Goal: Transaction & Acquisition: Purchase product/service

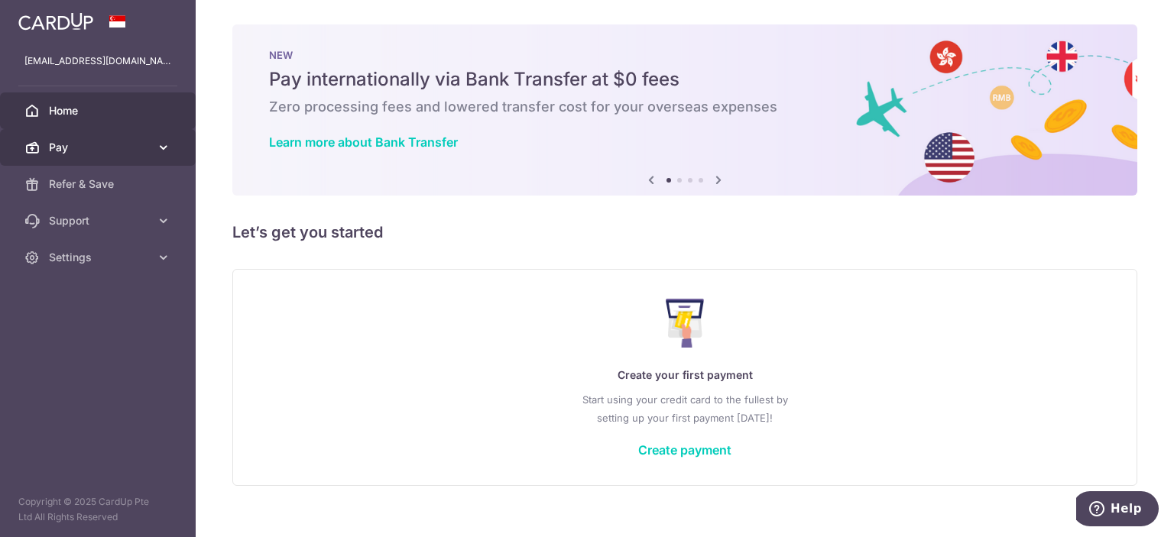
click at [48, 143] on link "Pay" at bounding box center [98, 147] width 196 height 37
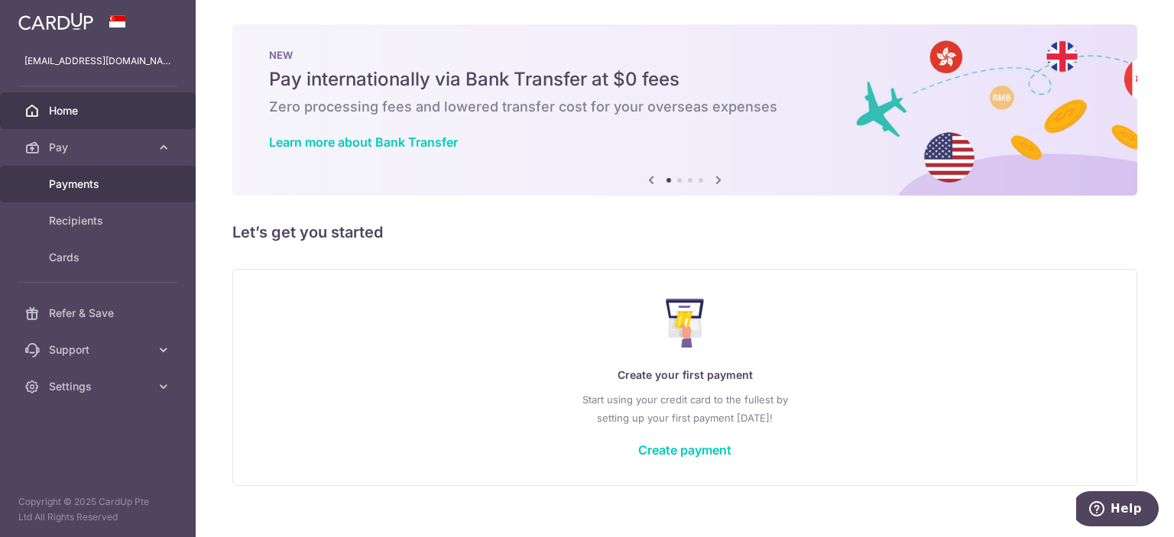
click at [84, 182] on span "Payments" at bounding box center [99, 184] width 101 height 15
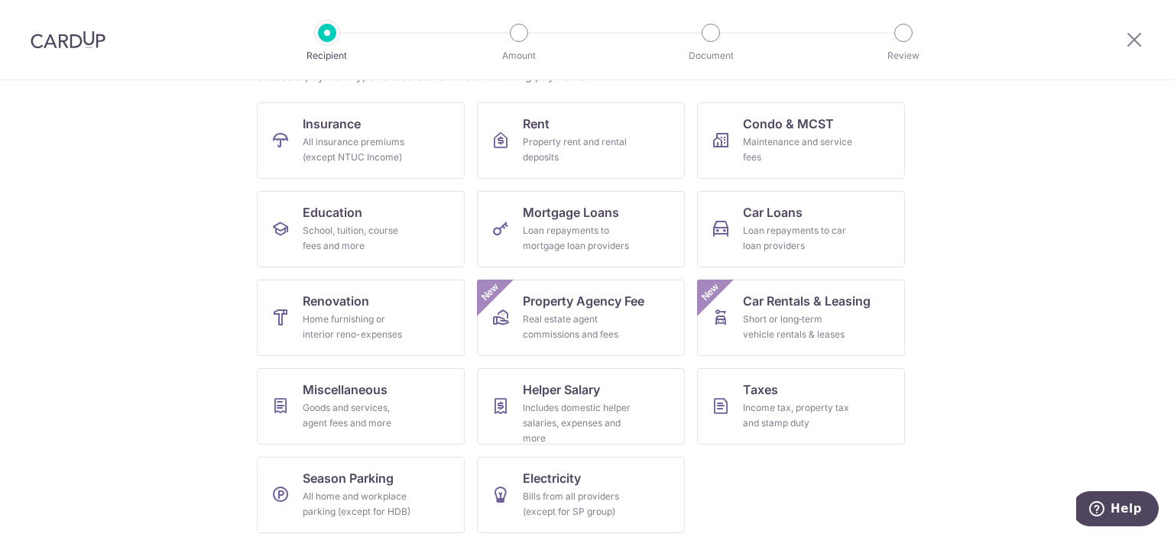
scroll to position [146, 0]
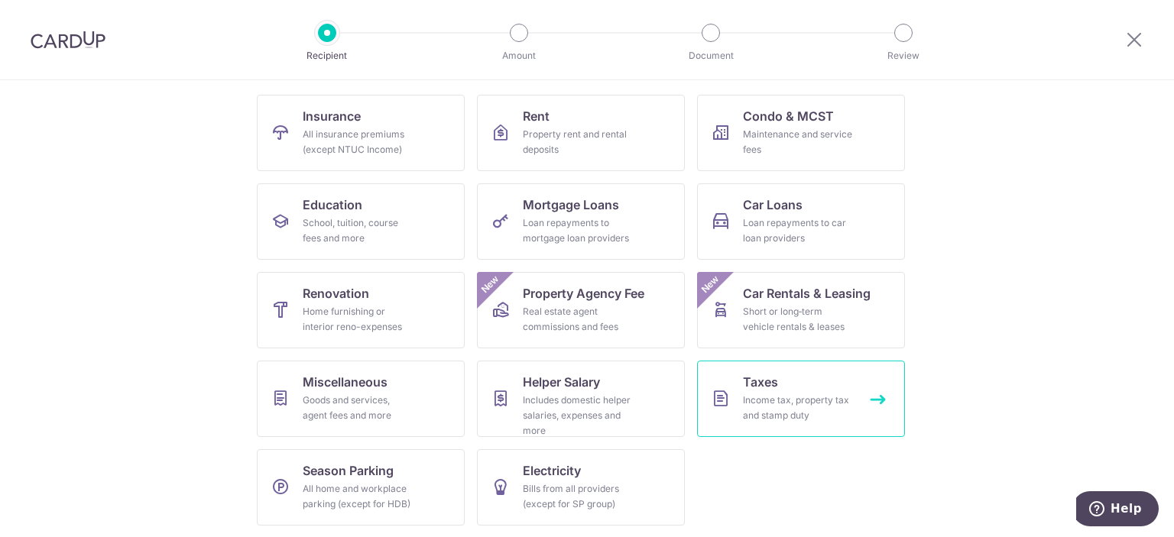
click at [771, 397] on div "Income tax, property tax and stamp duty" at bounding box center [798, 408] width 110 height 31
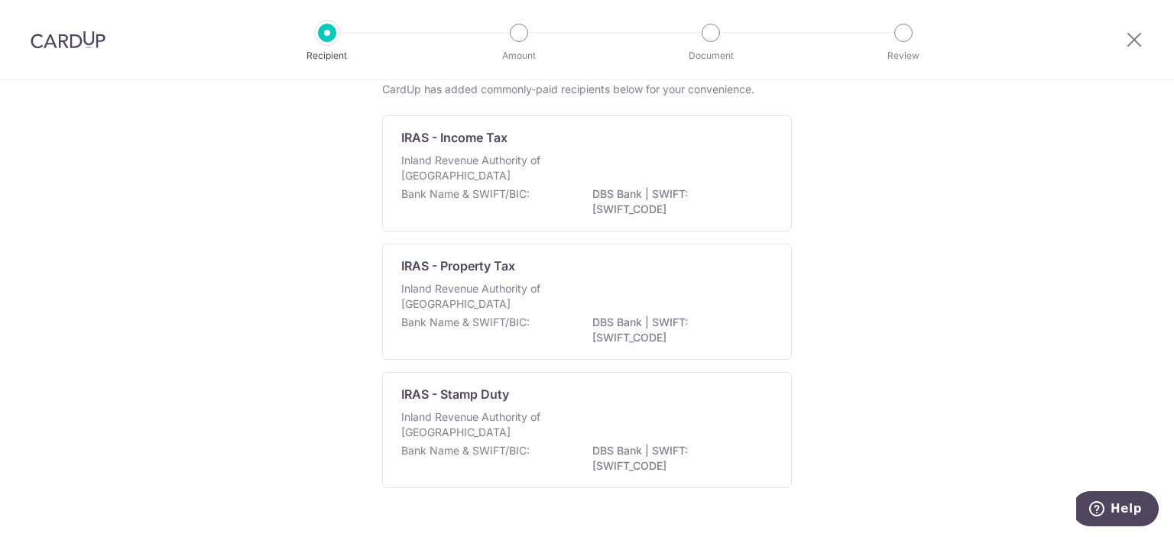
scroll to position [127, 0]
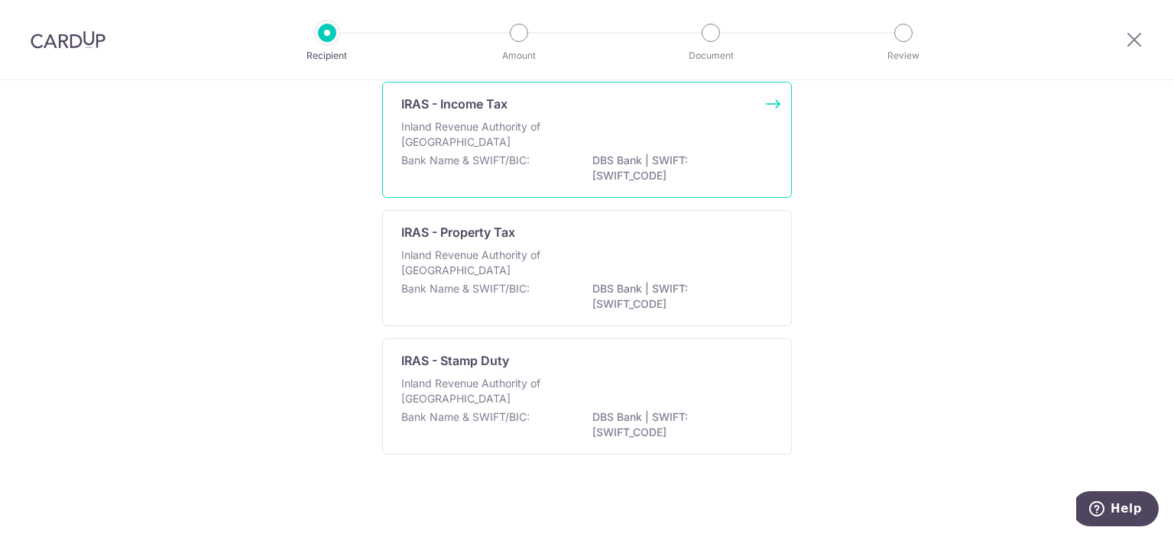
click at [463, 95] on p "IRAS - Income Tax" at bounding box center [454, 104] width 106 height 18
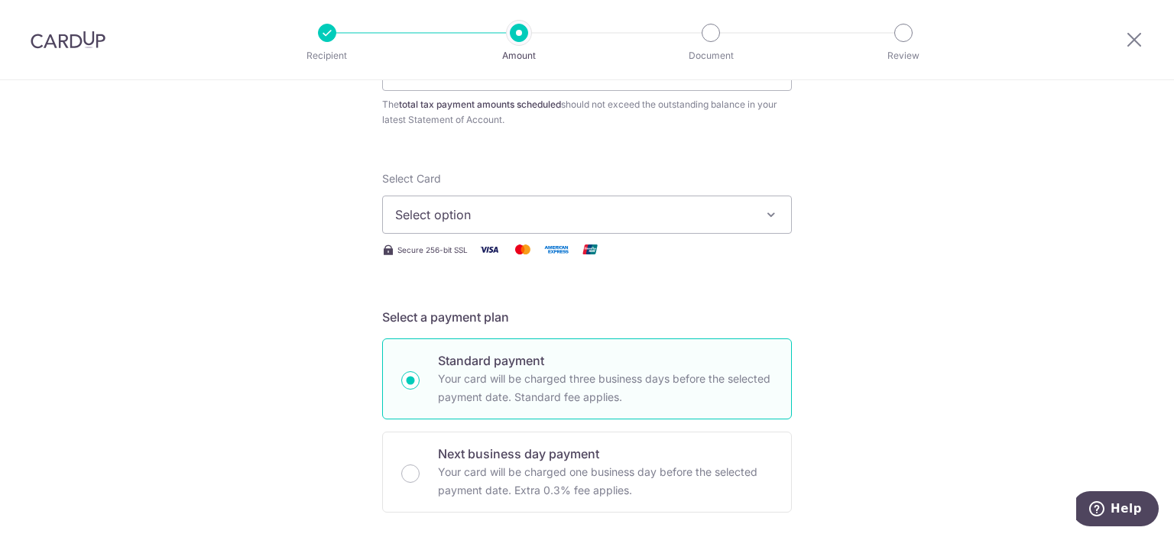
scroll to position [76, 0]
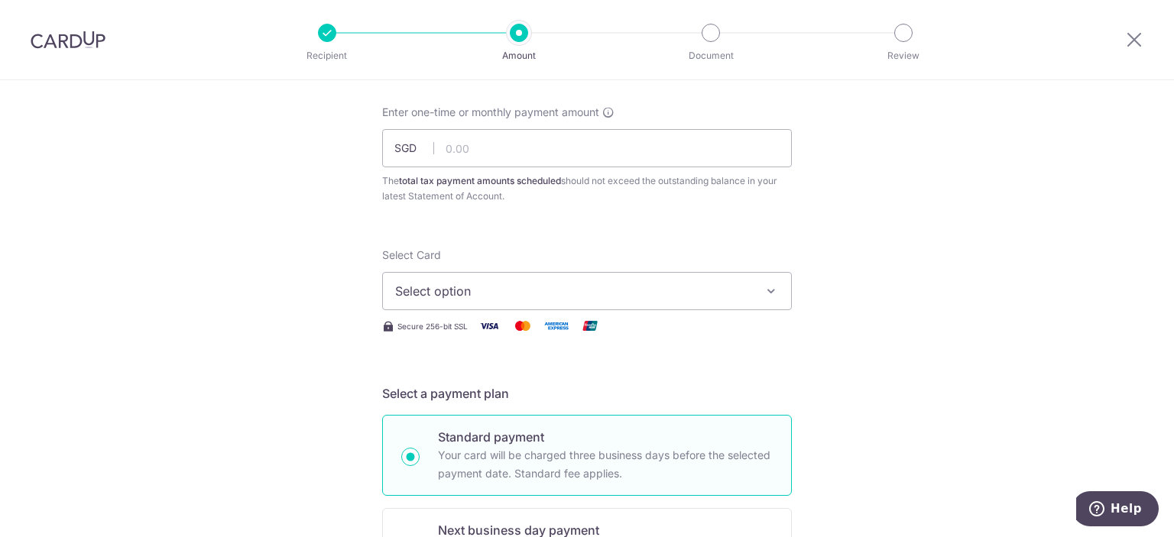
click at [768, 295] on icon "button" at bounding box center [771, 291] width 15 height 15
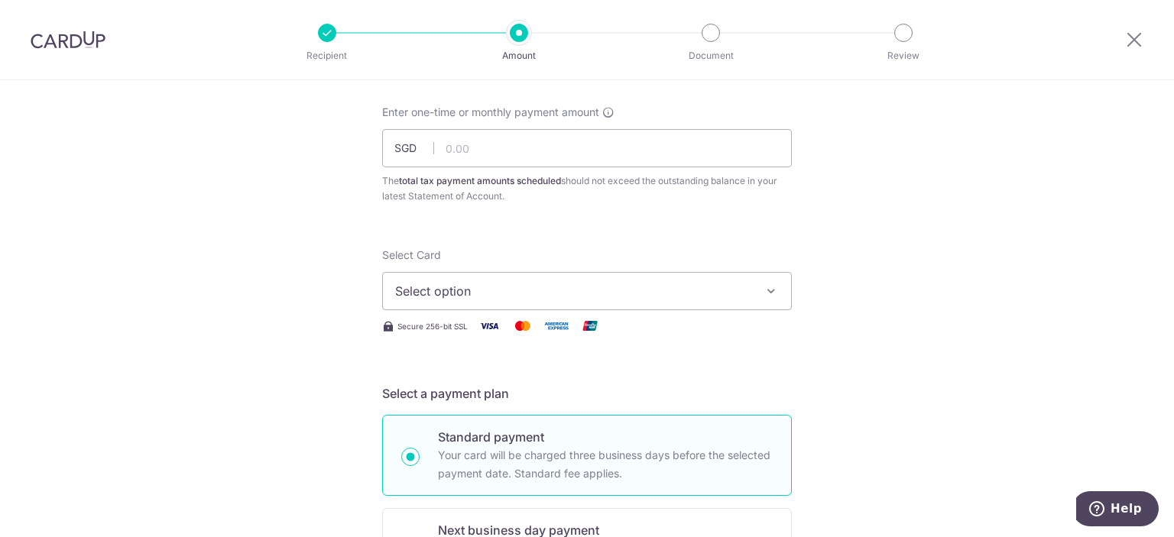
click at [777, 286] on button "Select option" at bounding box center [587, 291] width 410 height 38
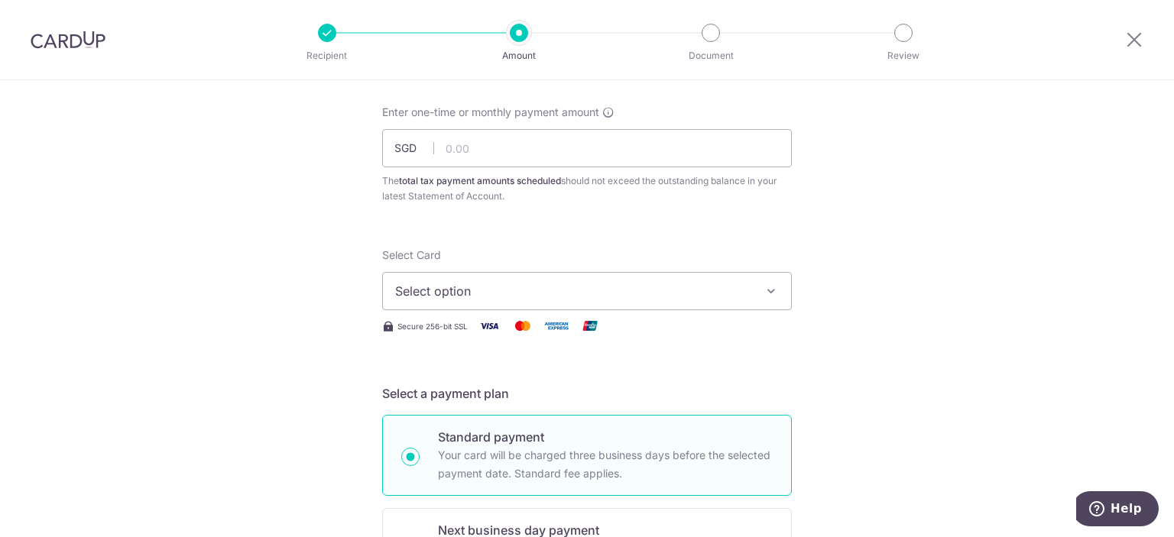
scroll to position [0, 0]
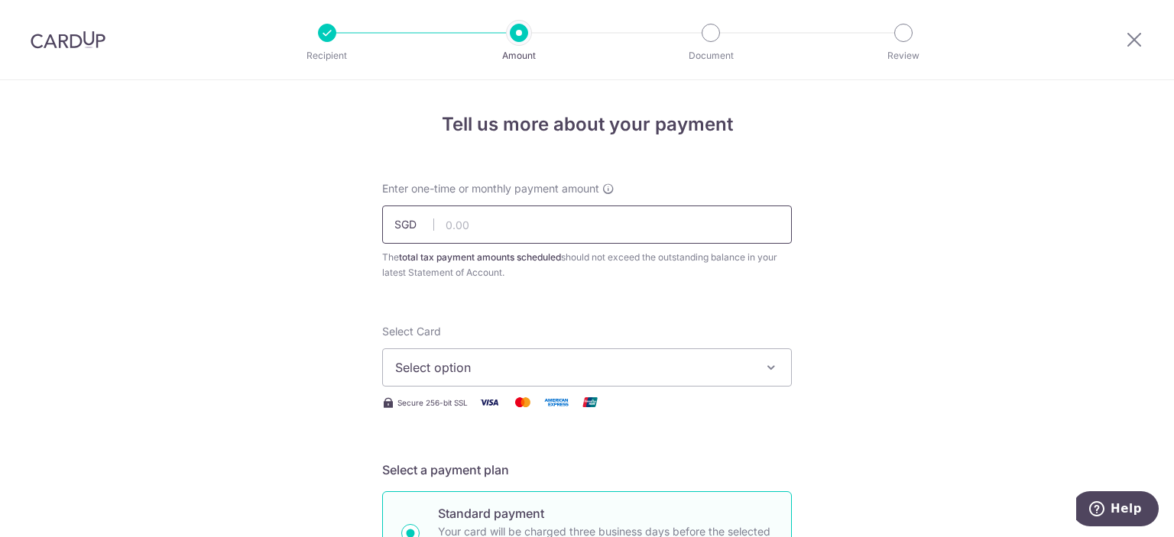
click at [498, 226] on input "text" at bounding box center [587, 225] width 410 height 38
type input "10,000.00"
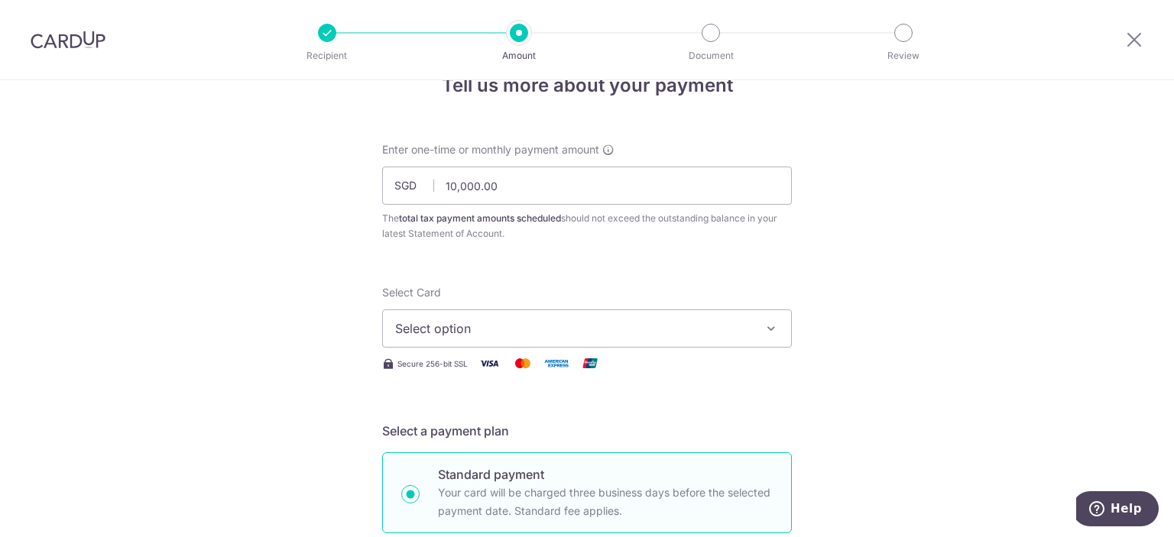
scroll to position [76, 0]
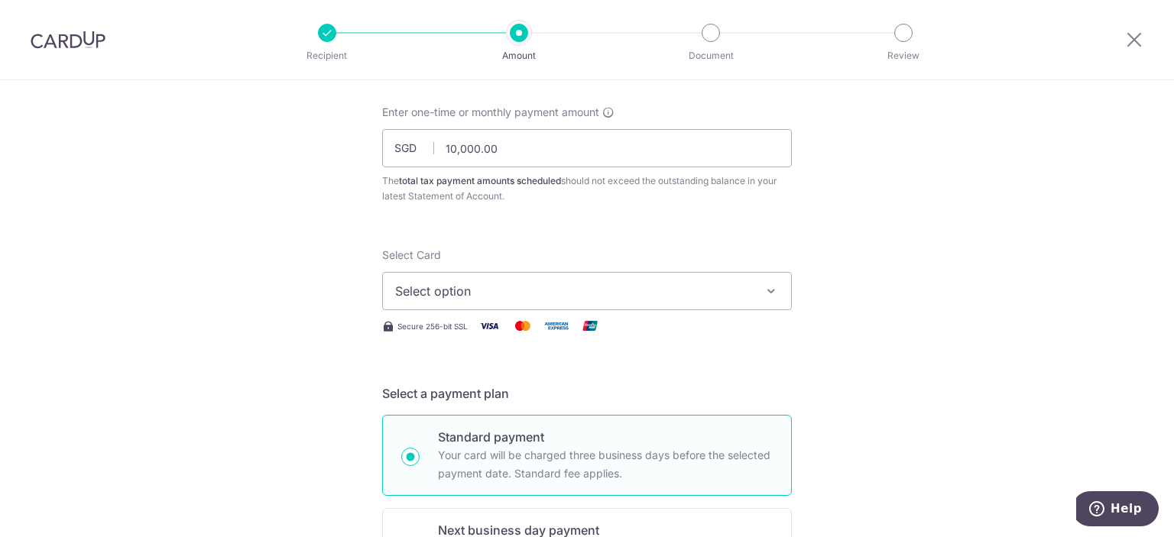
click at [618, 299] on span "Select option" at bounding box center [573, 291] width 356 height 18
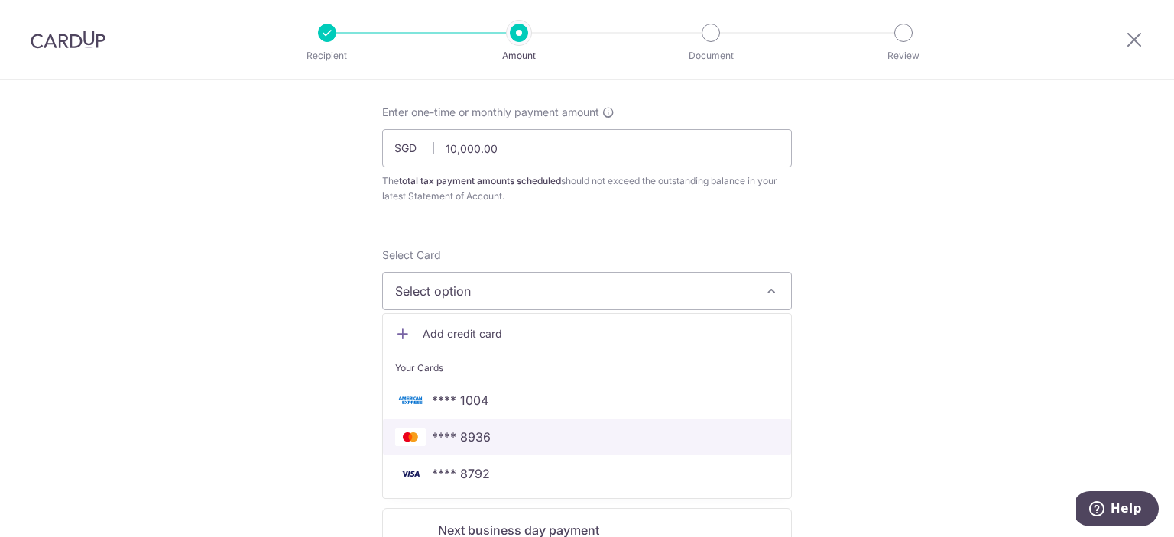
click at [476, 435] on span "**** 8936" at bounding box center [461, 437] width 59 height 18
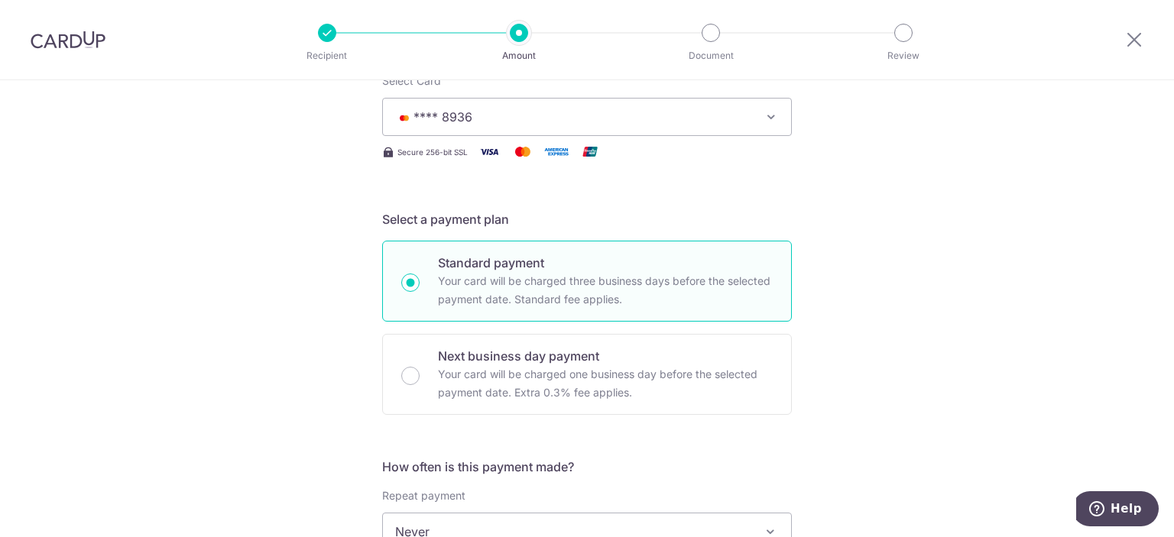
scroll to position [306, 0]
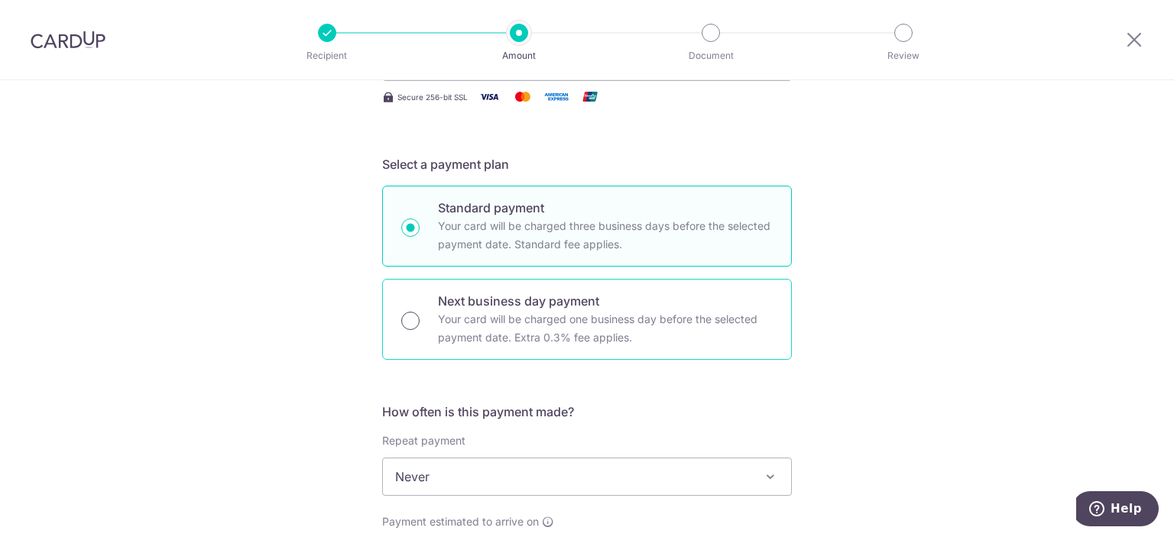
click at [409, 313] on input "Next business day payment Your card will be charged one business day before the…" at bounding box center [410, 321] width 18 height 18
radio input "true"
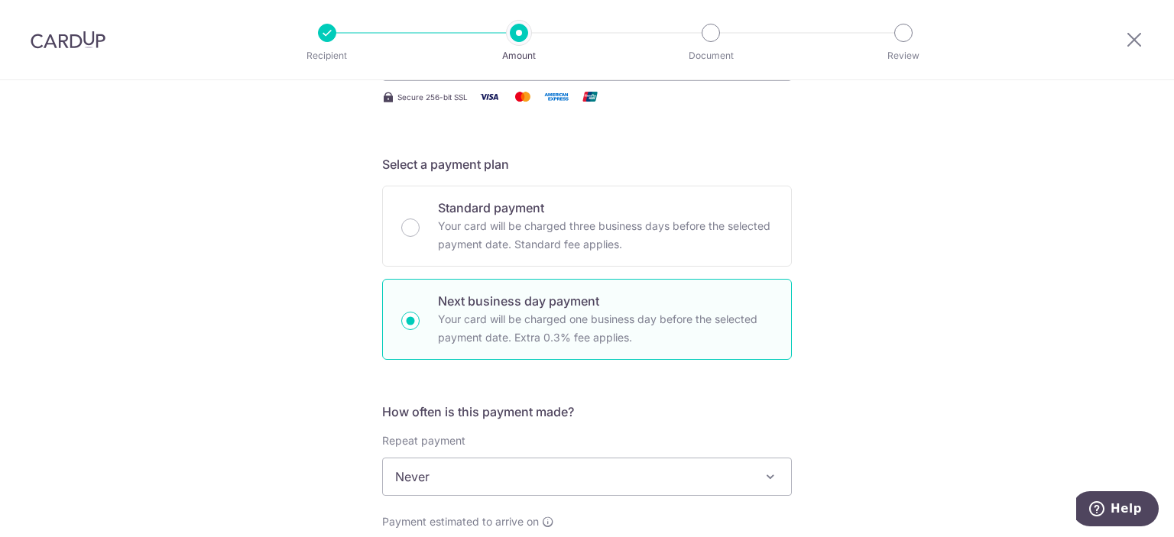
scroll to position [535, 0]
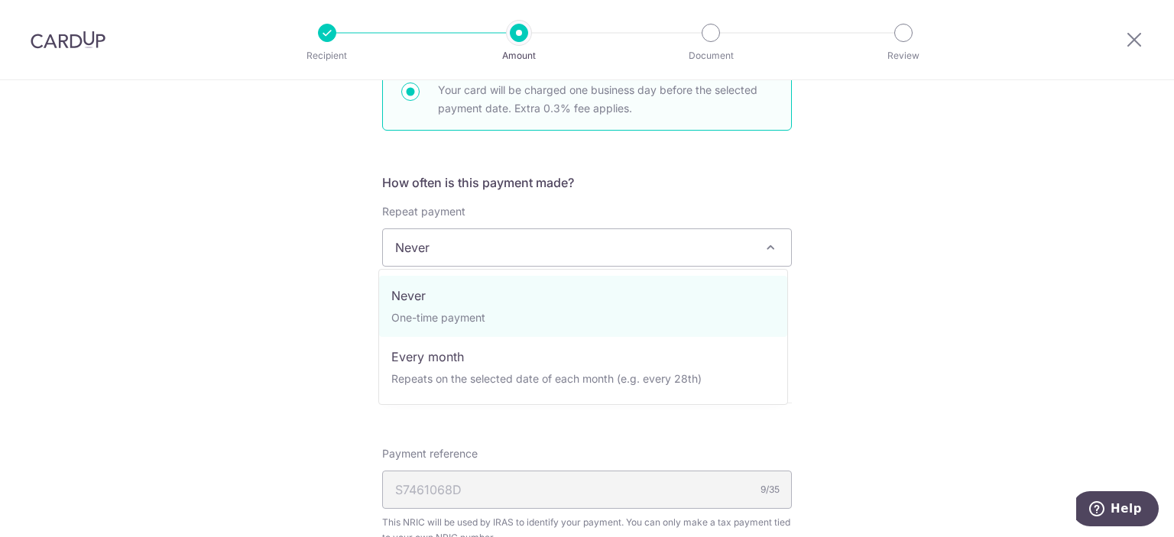
click at [735, 248] on span "Never" at bounding box center [587, 247] width 408 height 37
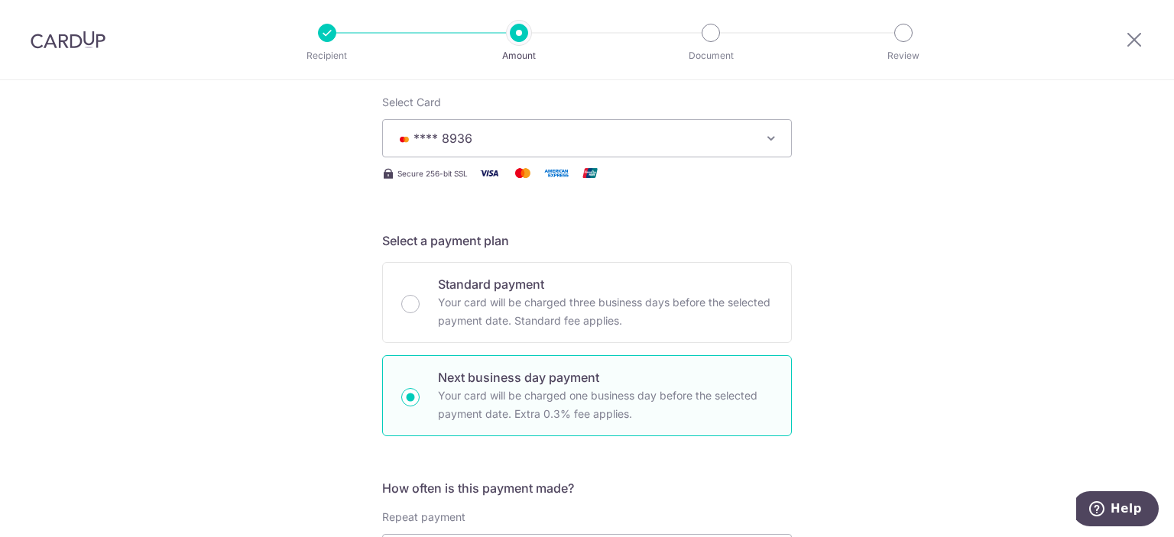
scroll to position [382, 0]
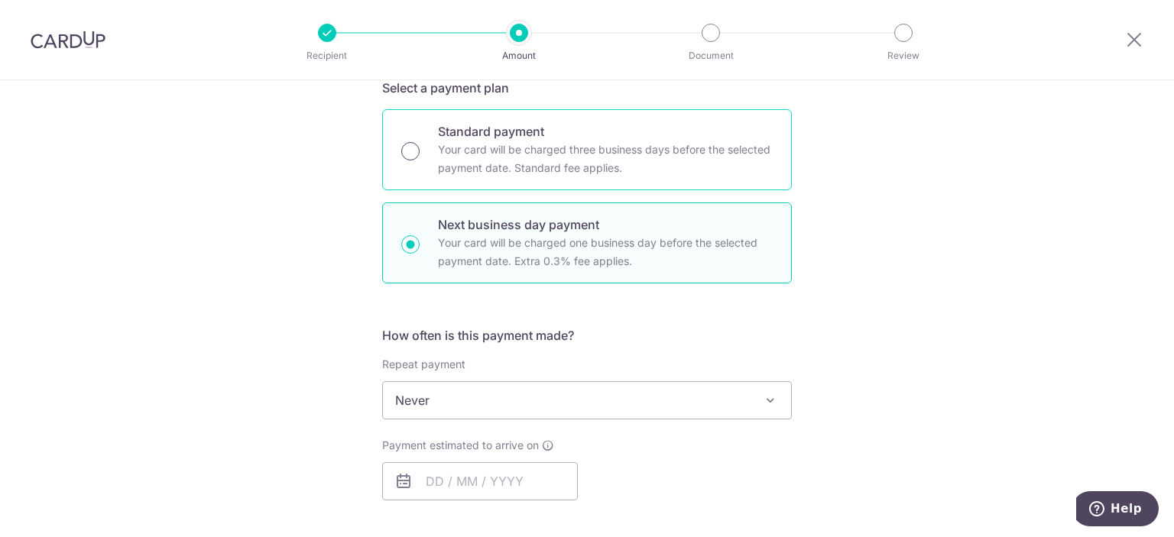
click at [403, 150] on input "Standard payment Your card will be charged three business days before the selec…" at bounding box center [410, 151] width 18 height 18
radio input "true"
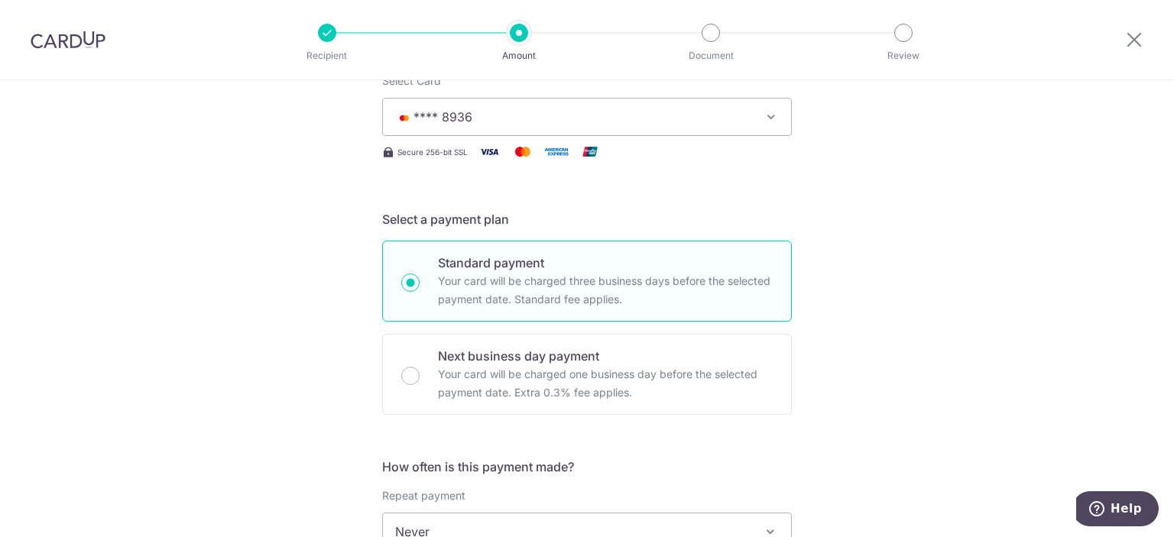
scroll to position [98, 0]
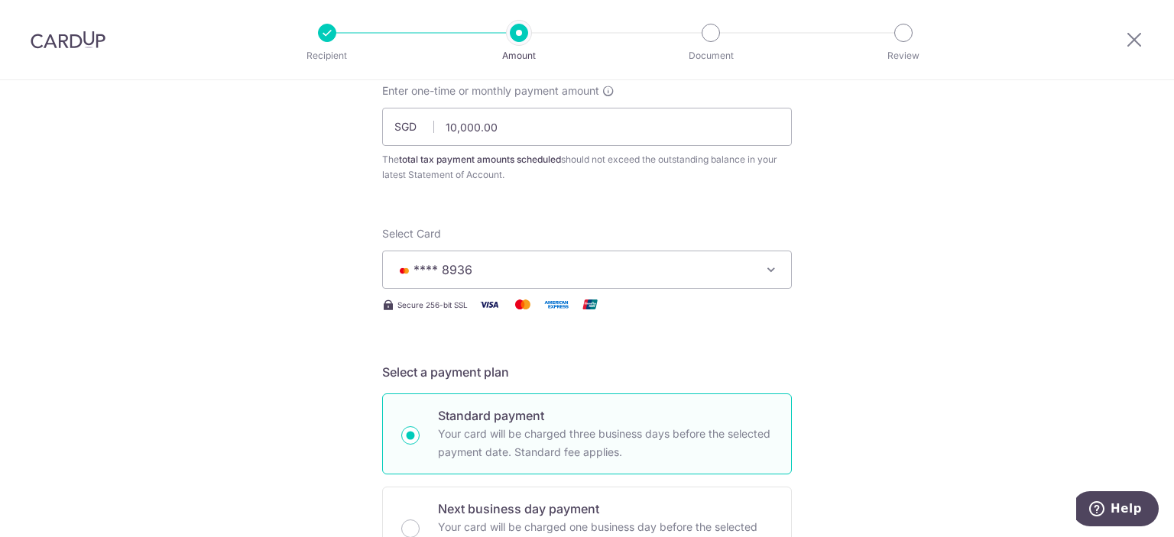
click at [584, 271] on span "**** 8936" at bounding box center [573, 270] width 356 height 18
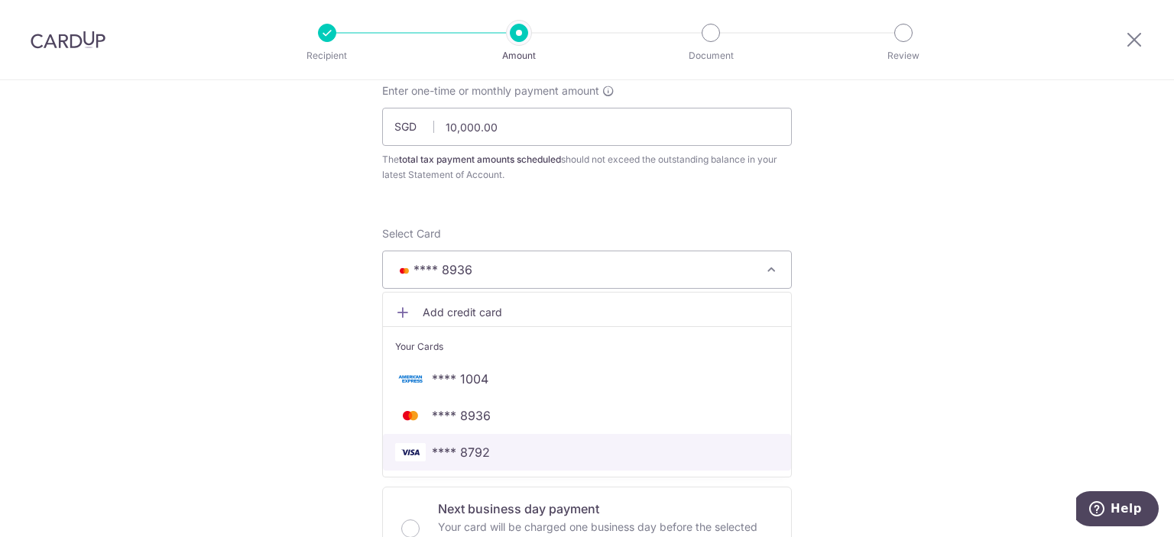
click at [474, 449] on span "**** 8792" at bounding box center [461, 452] width 58 height 18
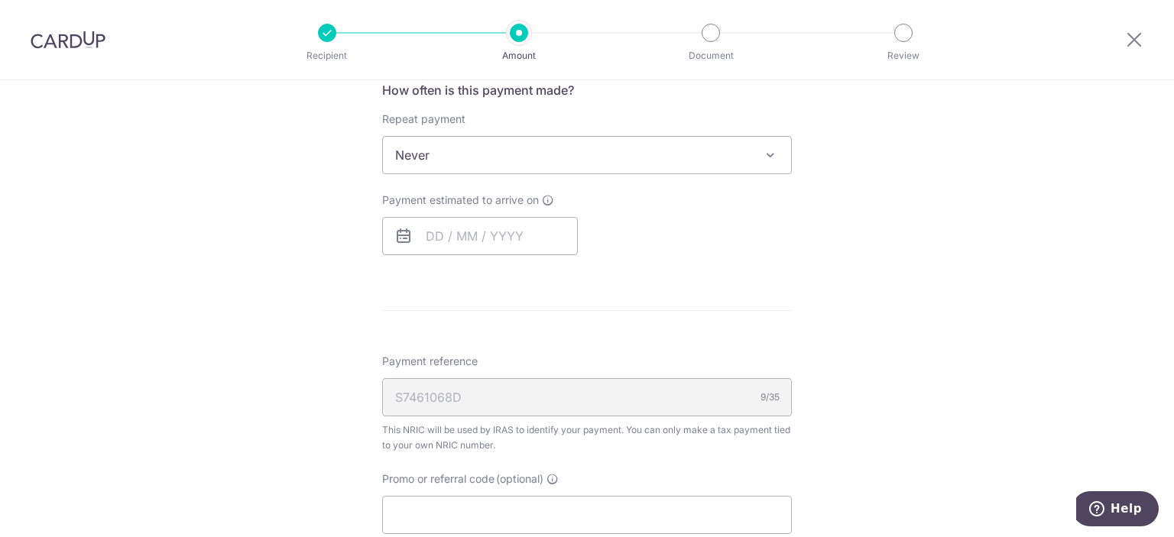
scroll to position [786, 0]
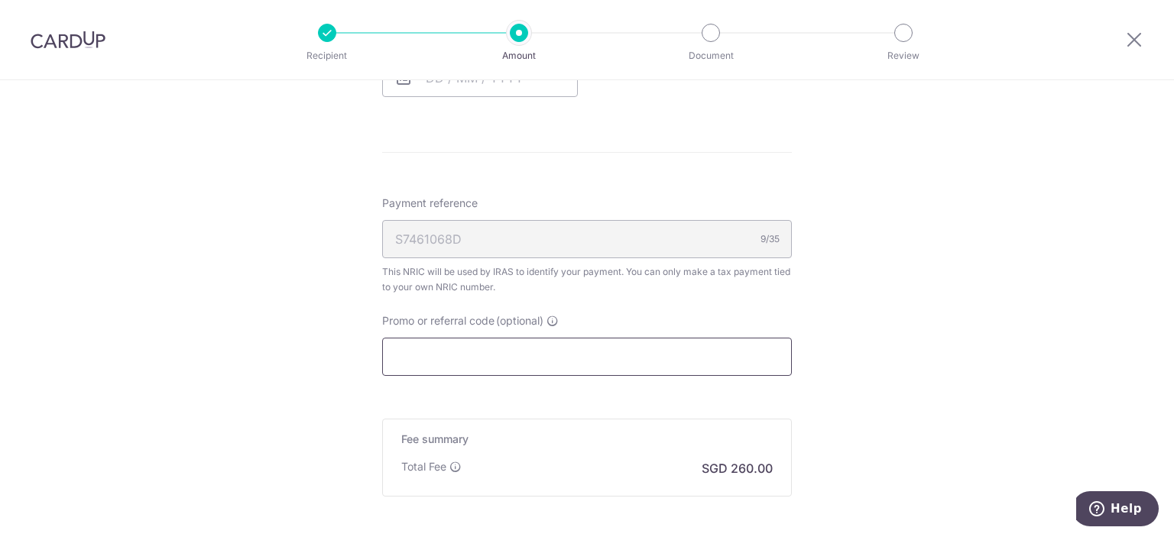
click at [476, 360] on input "Promo or referral code (optional)" at bounding box center [587, 357] width 410 height 38
paste input "VTAX25R"
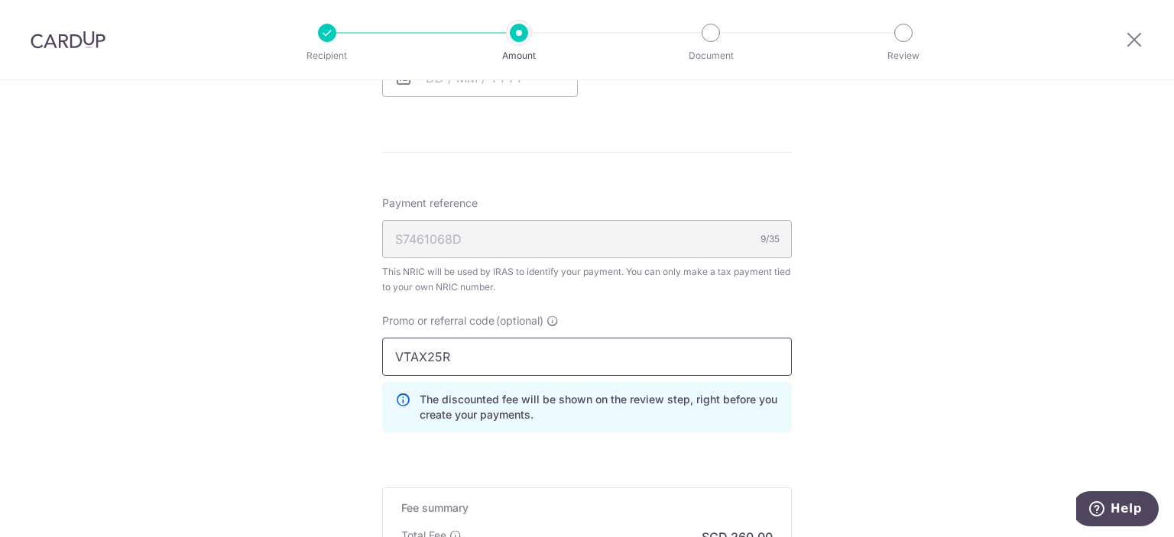
type input "VTAX25R"
click at [865, 351] on div "Tell us more about your payment Enter one-time or monthly payment amount SGD 10…" at bounding box center [587, 27] width 1174 height 1467
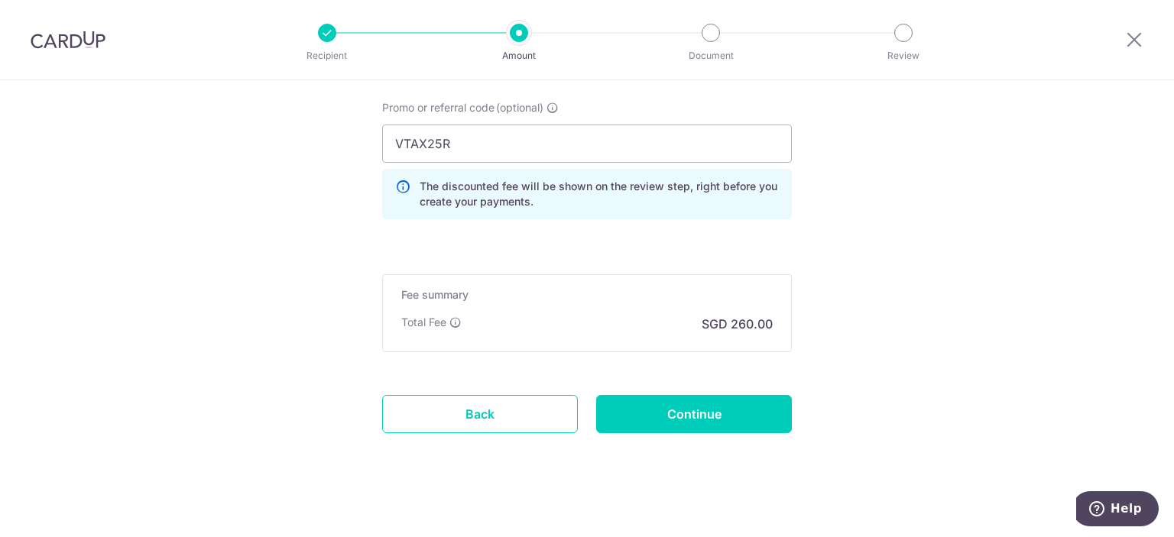
scroll to position [1008, 0]
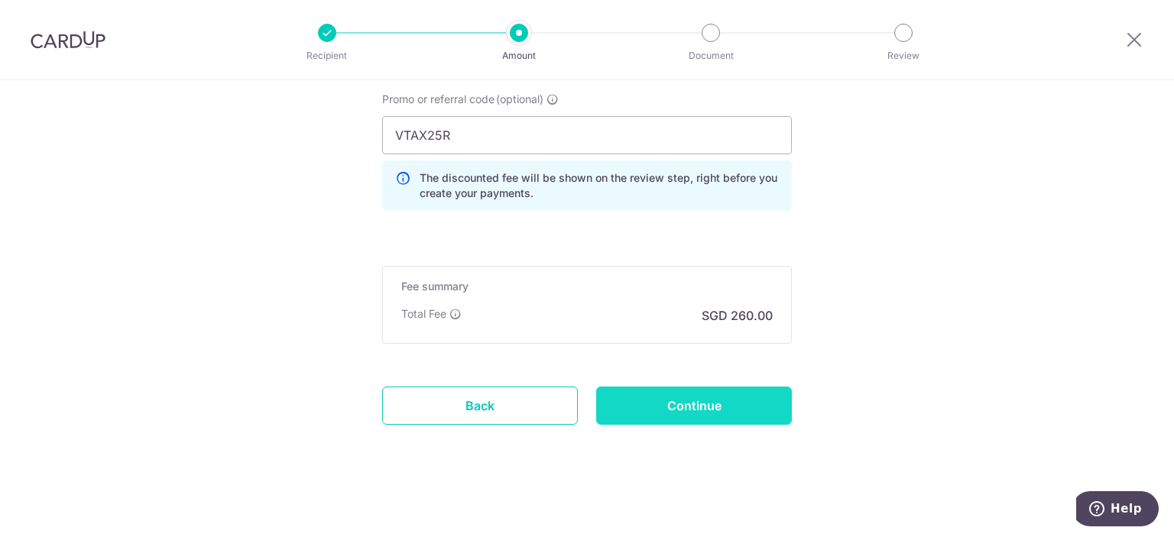
click at [728, 396] on input "Continue" at bounding box center [694, 406] width 196 height 38
type input "Create Schedule"
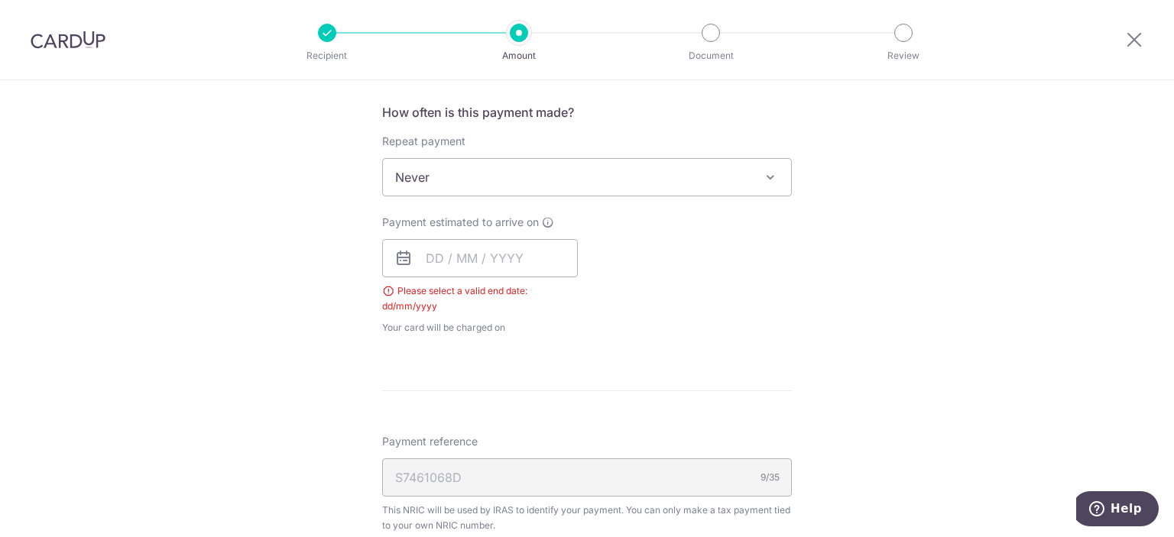
scroll to position [578, 0]
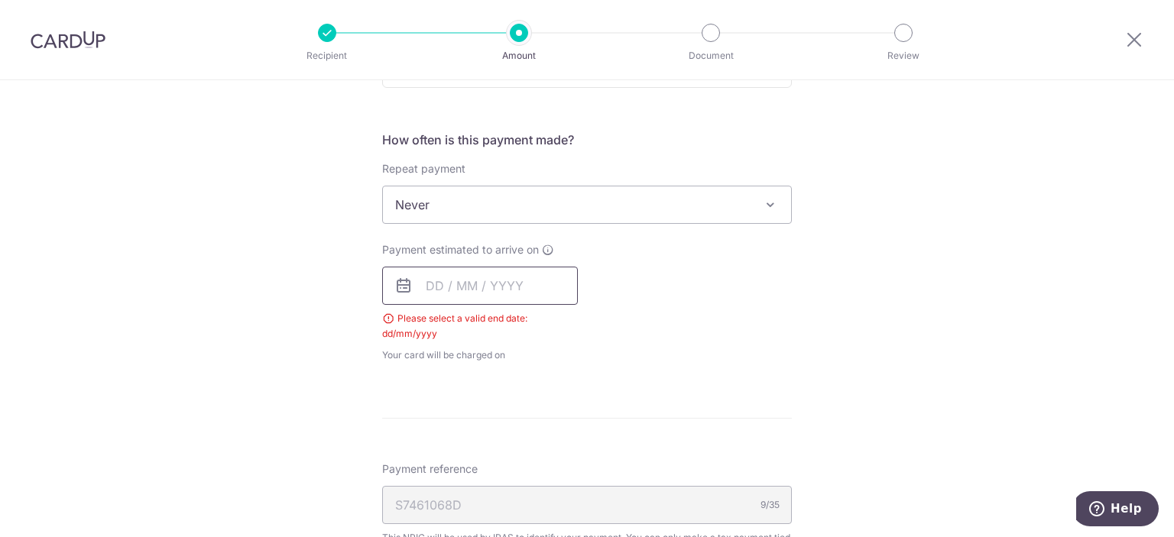
click at [425, 284] on input "text" at bounding box center [480, 286] width 196 height 38
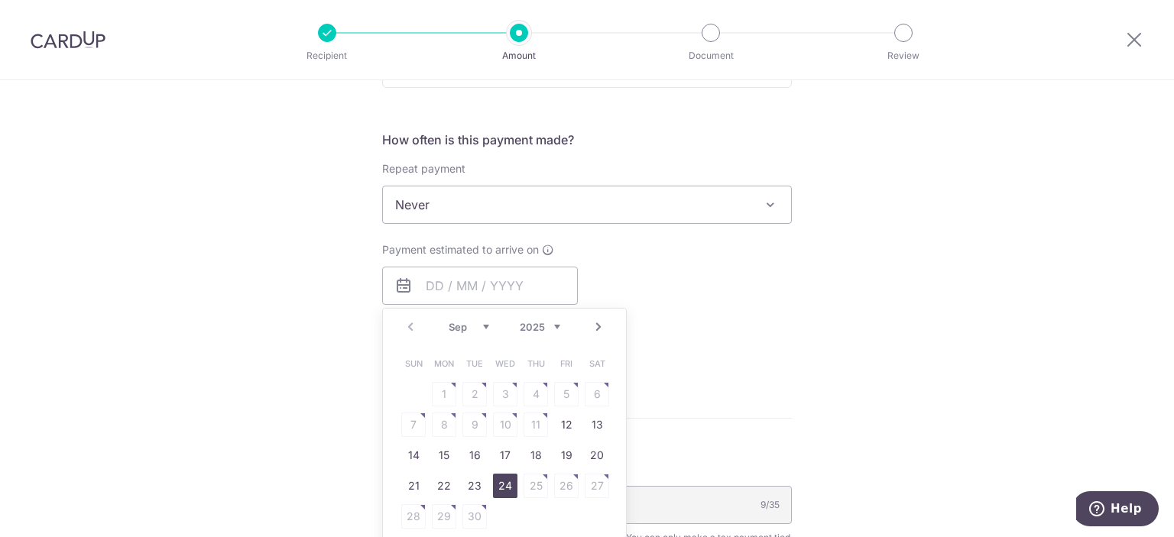
drag, startPoint x: 502, startPoint y: 485, endPoint x: 698, endPoint y: 360, distance: 232.7
click at [502, 485] on link "24" at bounding box center [505, 486] width 24 height 24
type input "24/09/2025"
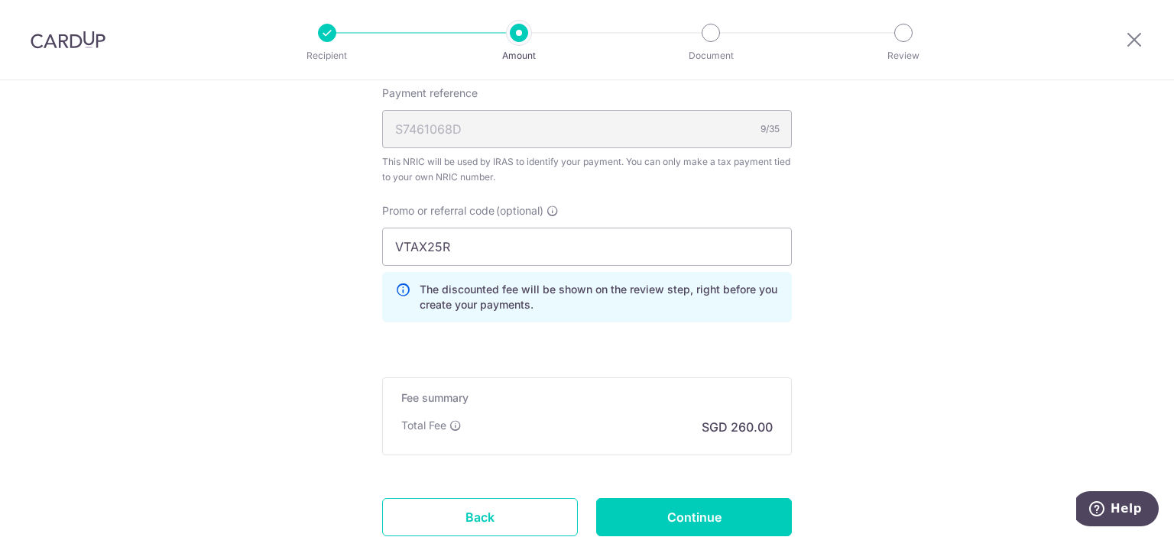
scroll to position [1092, 0]
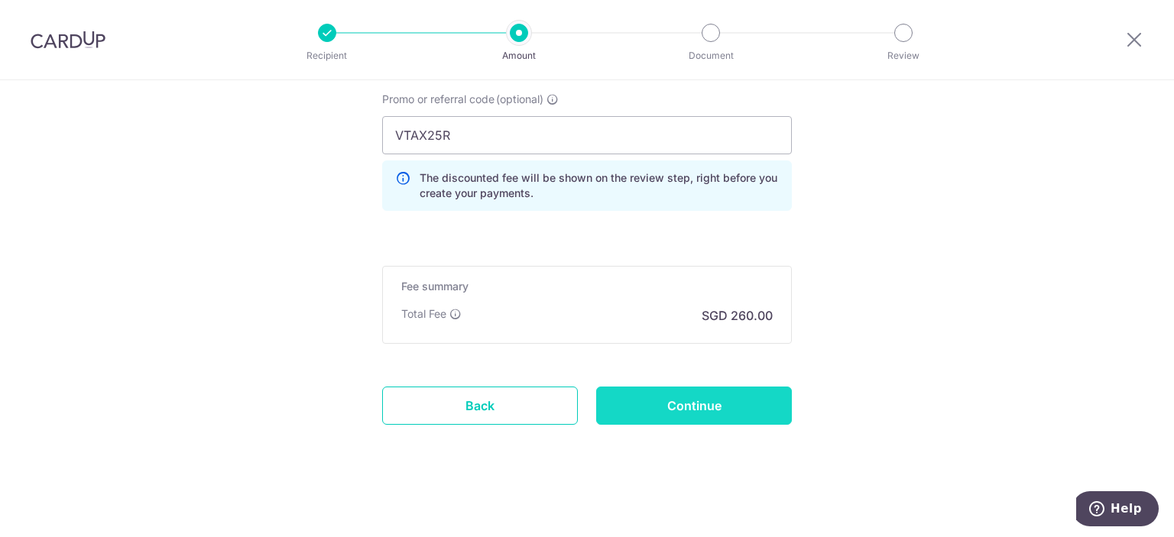
click at [758, 397] on input "Continue" at bounding box center [694, 406] width 196 height 38
type input "Create Schedule"
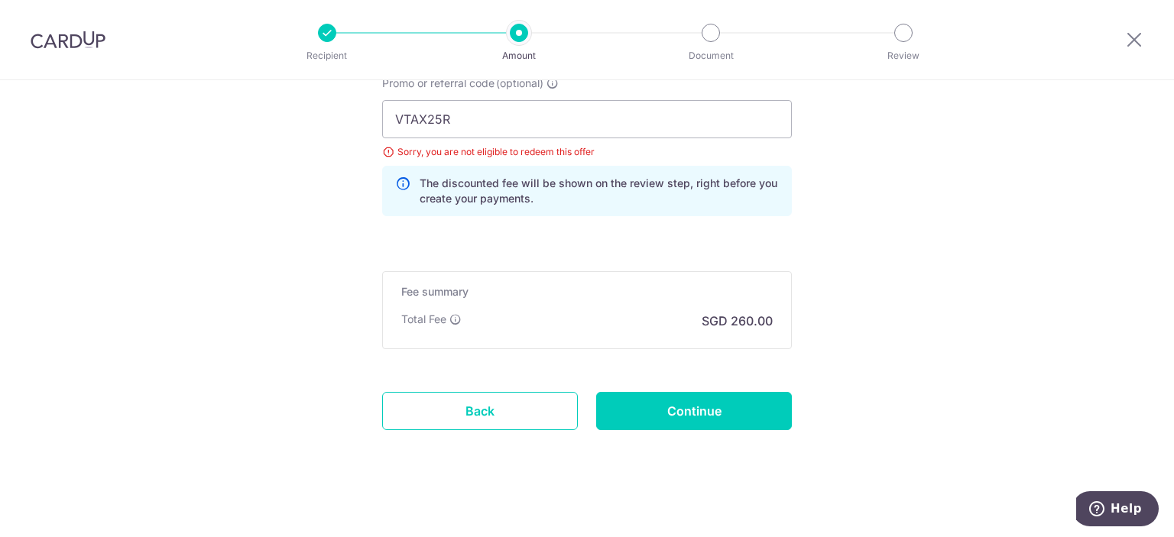
scroll to position [1113, 0]
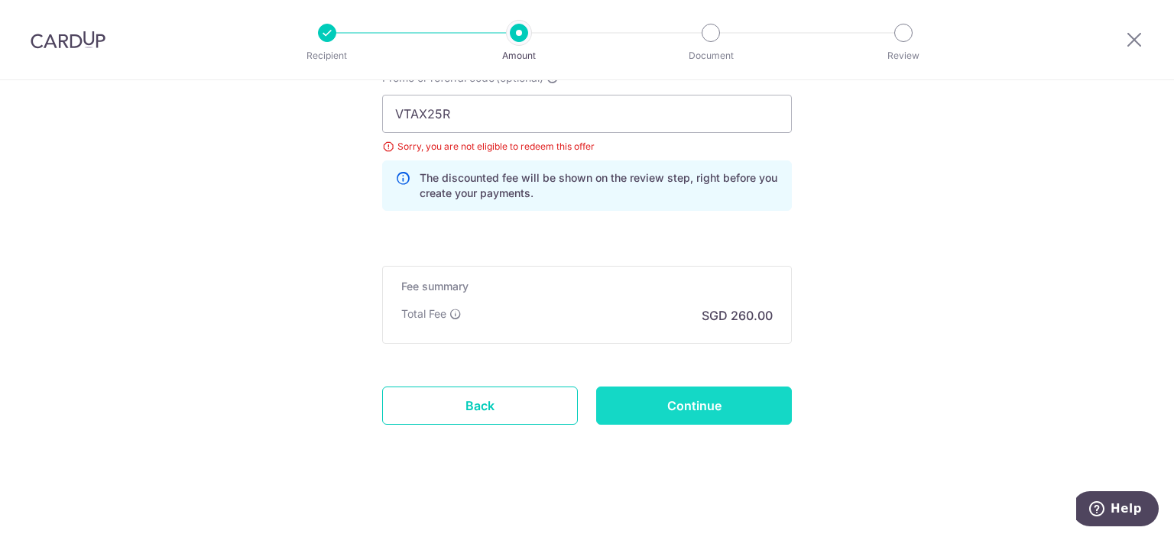
click at [730, 400] on input "Continue" at bounding box center [694, 406] width 196 height 38
type input "Update Schedule"
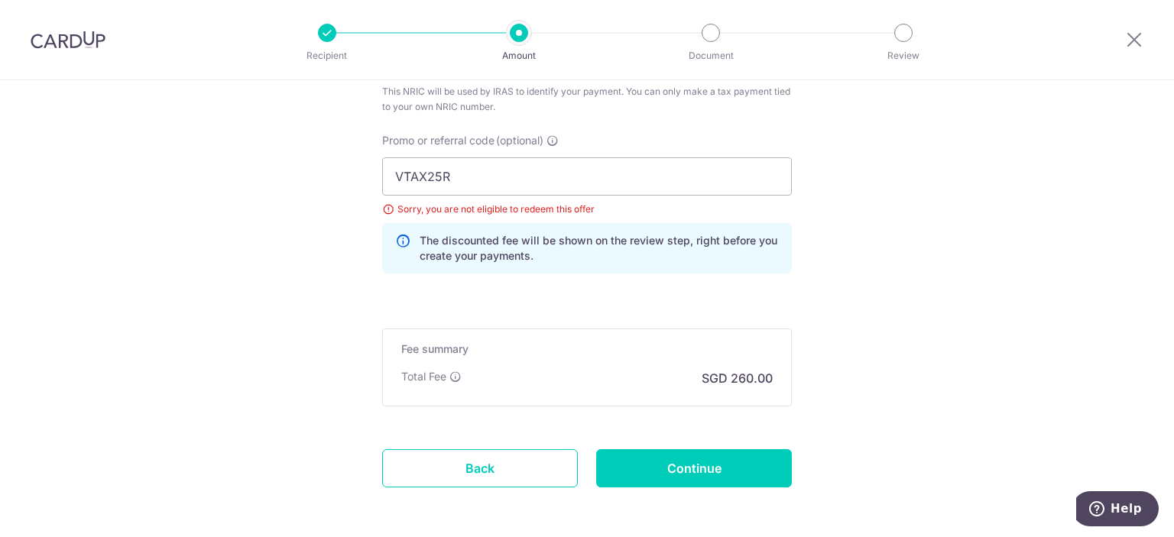
scroll to position [960, 0]
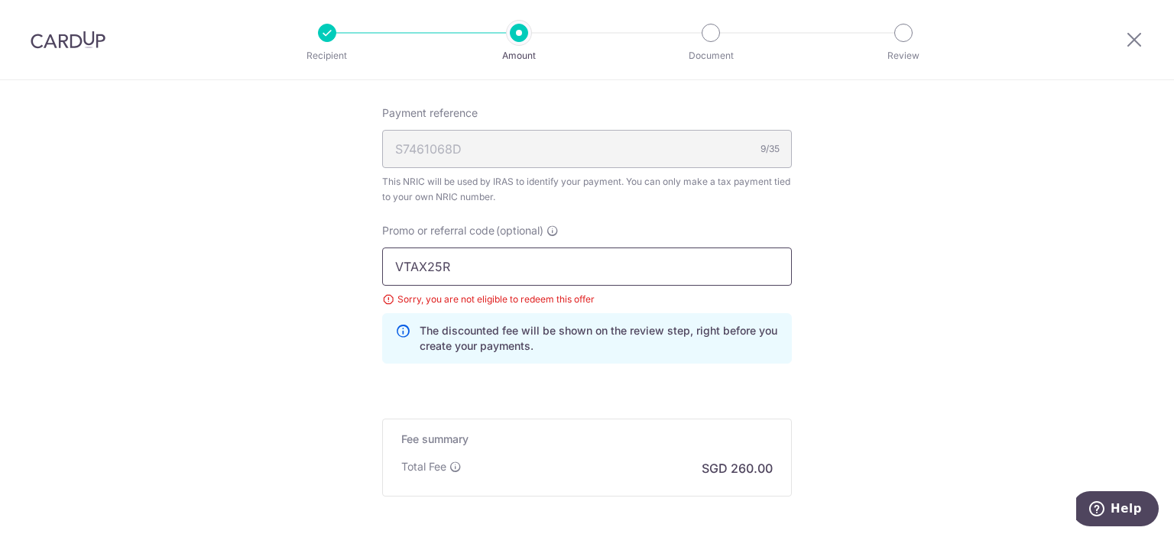
click at [521, 259] on input "VTAX25R" at bounding box center [587, 267] width 410 height 38
paste input "25AMEX18"
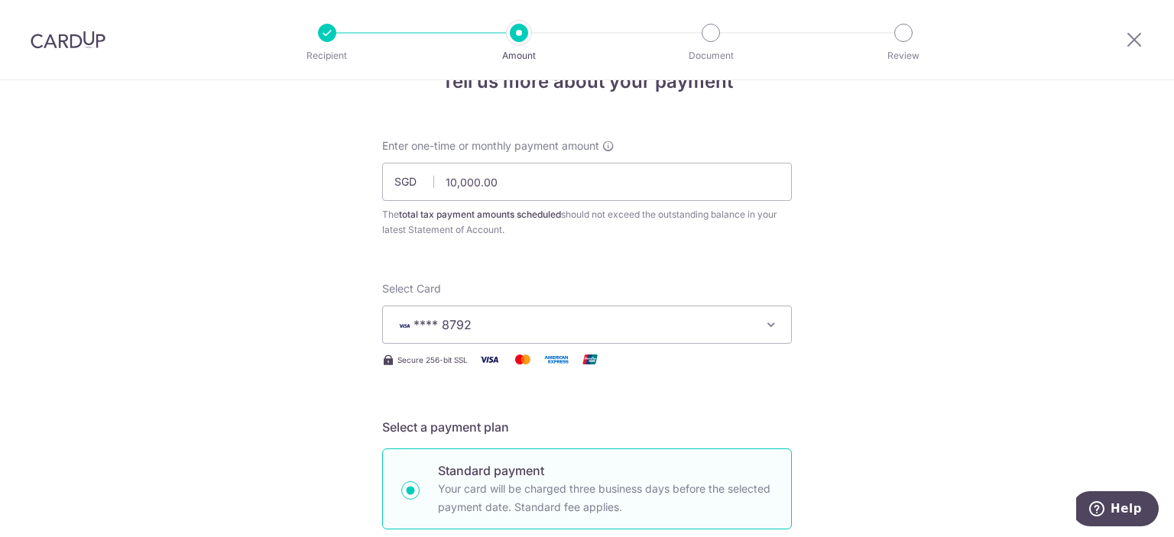
scroll to position [43, 0]
type input "25AMEX18"
click at [524, 317] on span "**** 8792" at bounding box center [573, 325] width 356 height 18
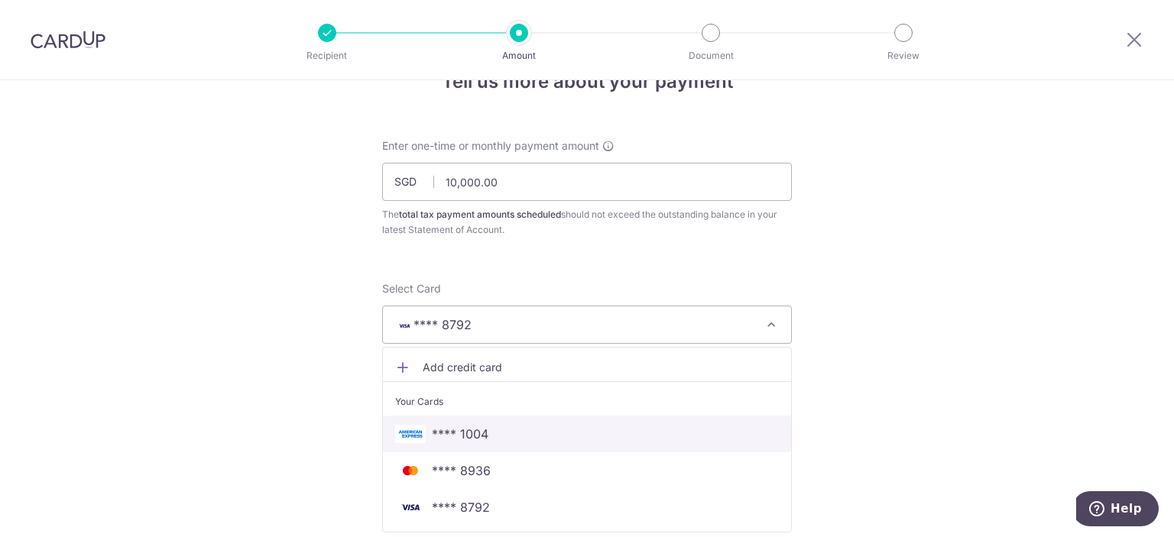
click at [478, 427] on span "**** 1004" at bounding box center [460, 434] width 57 height 18
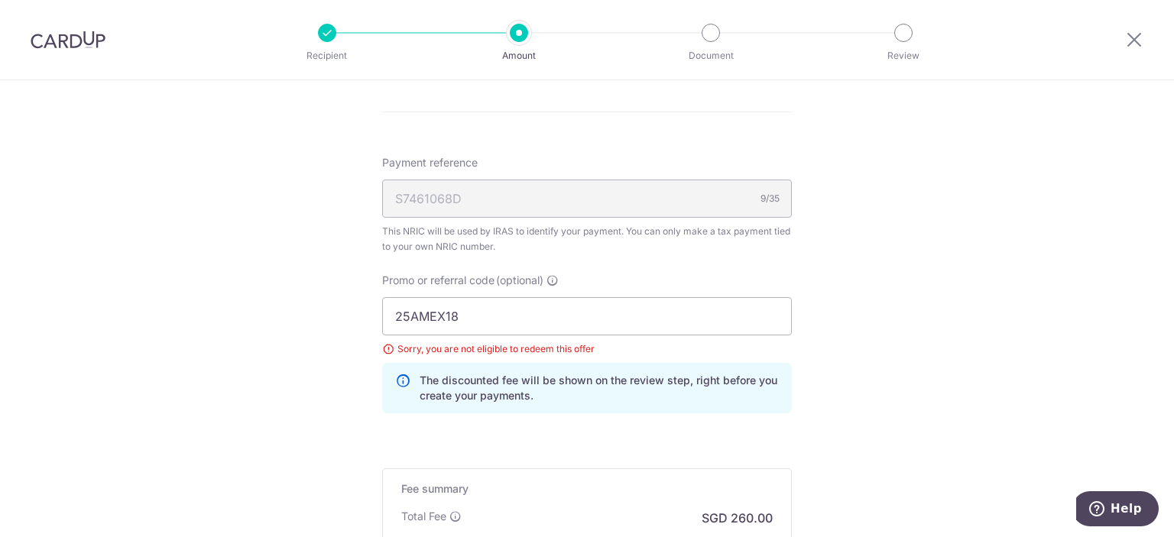
scroll to position [1113, 0]
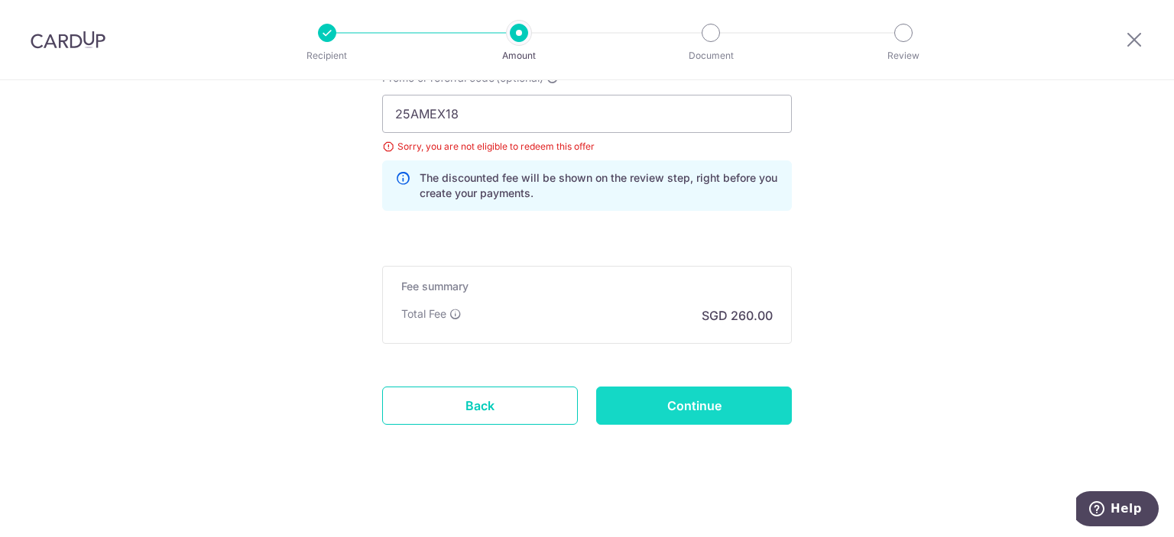
click at [732, 403] on input "Continue" at bounding box center [694, 406] width 196 height 38
type input "Update Schedule"
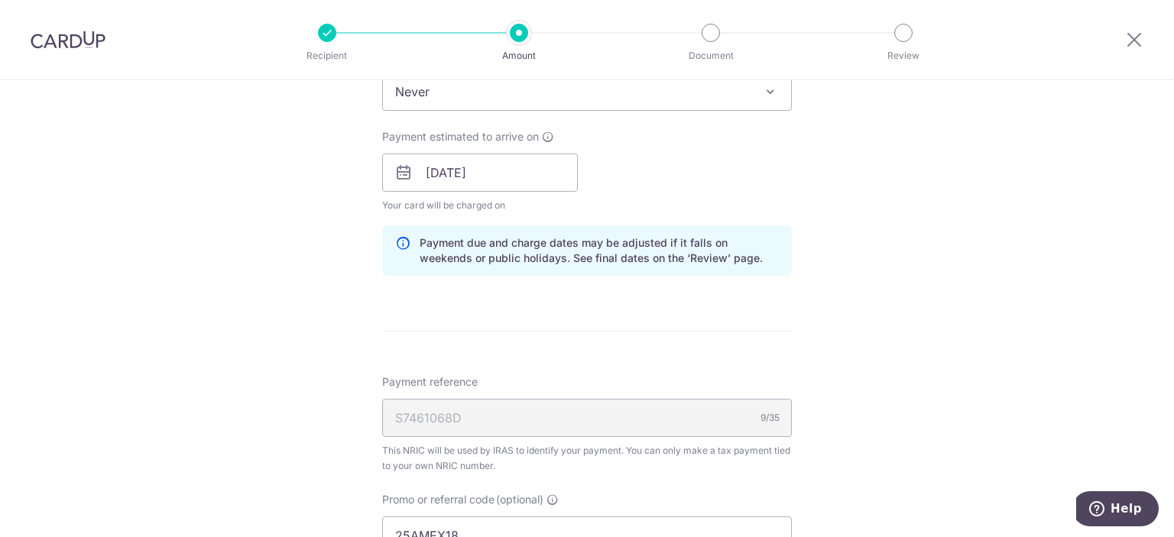
scroll to position [578, 0]
